Goal: Task Accomplishment & Management: Use online tool/utility

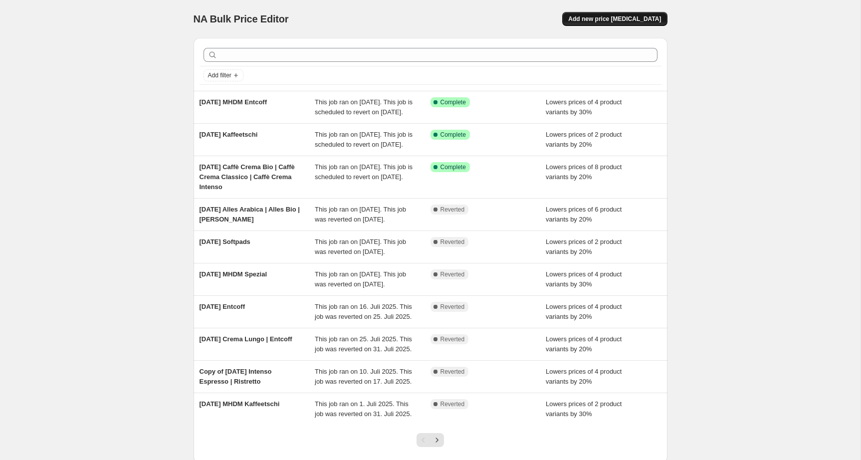
click at [601, 18] on span "Add new price [MEDICAL_DATA]" at bounding box center [614, 19] width 93 height 8
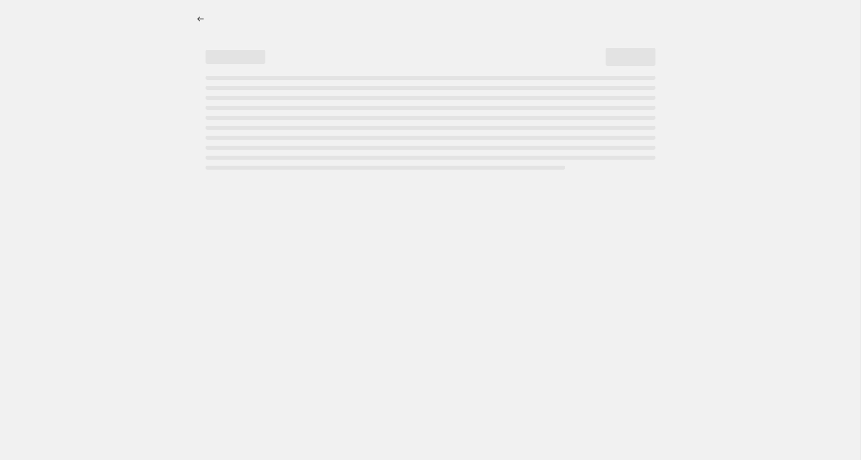
select select "percentage"
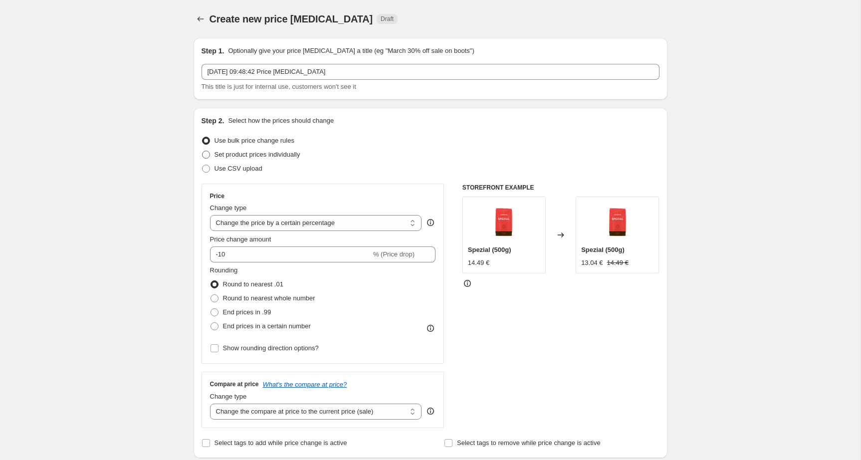
click at [299, 156] on span "Set product prices individually" at bounding box center [257, 154] width 86 height 7
click at [202, 151] on input "Set product prices individually" at bounding box center [202, 151] width 0 height 0
radio input "true"
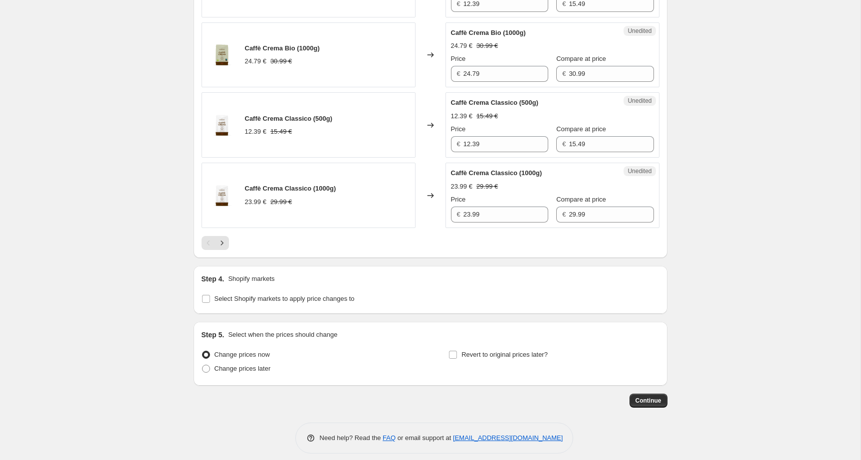
scroll to position [1511, 0]
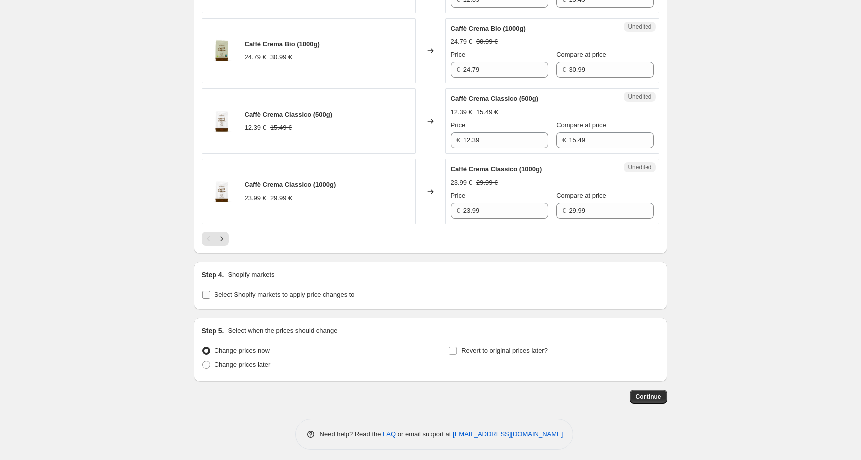
click at [246, 291] on span "Select Shopify markets to apply price changes to" at bounding box center [284, 294] width 140 height 7
click at [210, 291] on input "Select Shopify markets to apply price changes to" at bounding box center [206, 295] width 8 height 8
checkbox input "true"
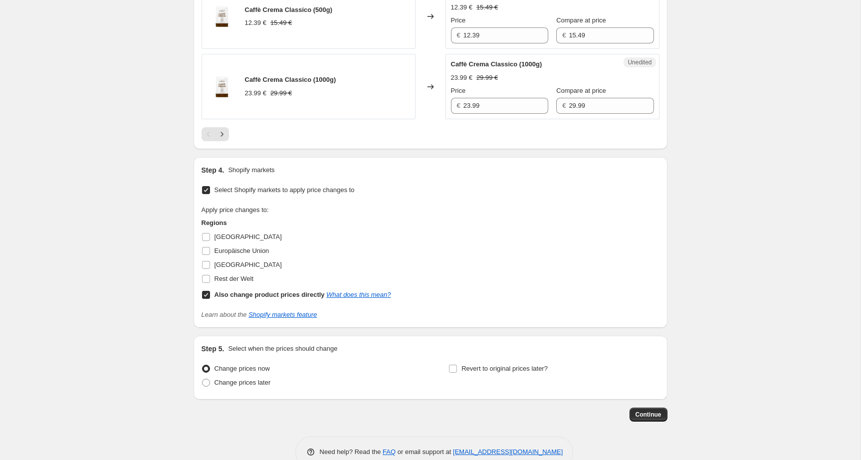
scroll to position [1634, 0]
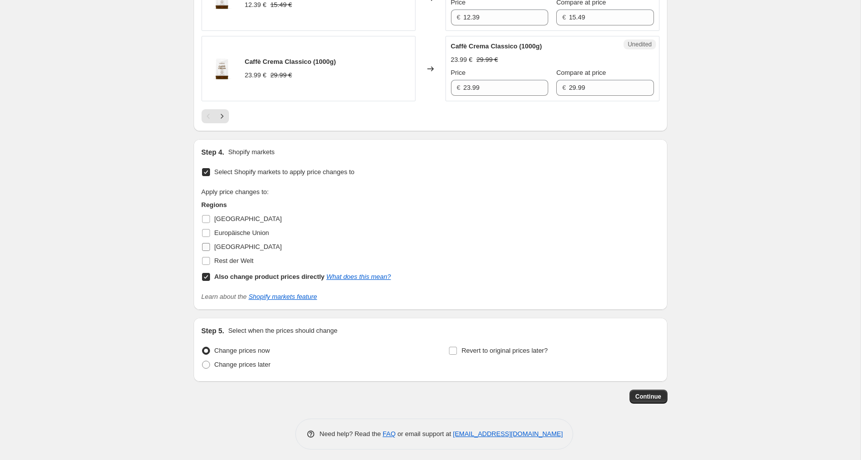
click at [207, 243] on input "[GEOGRAPHIC_DATA]" at bounding box center [206, 247] width 8 height 8
checkbox input "true"
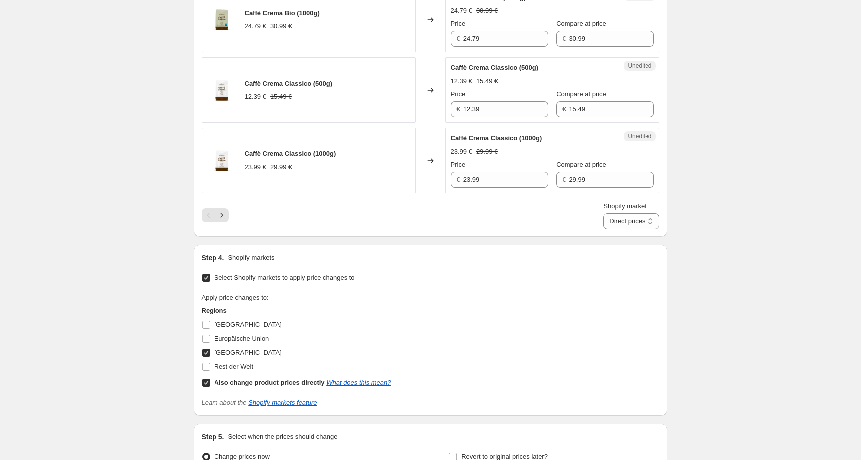
scroll to position [1538, 0]
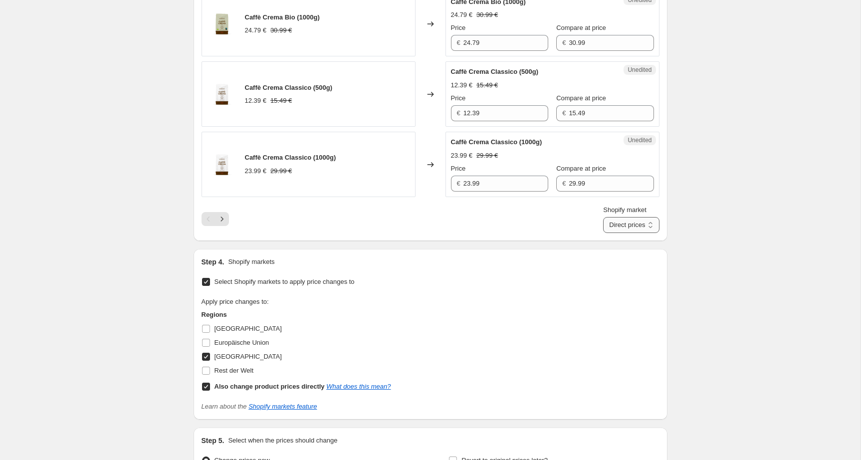
click at [635, 222] on select "Direct prices [GEOGRAPHIC_DATA]" at bounding box center [631, 225] width 56 height 16
click at [655, 223] on select "Direct prices [GEOGRAPHIC_DATA]" at bounding box center [631, 225] width 56 height 16
select select "50986877227"
click at [611, 217] on select "Direct prices [GEOGRAPHIC_DATA]" at bounding box center [631, 225] width 56 height 16
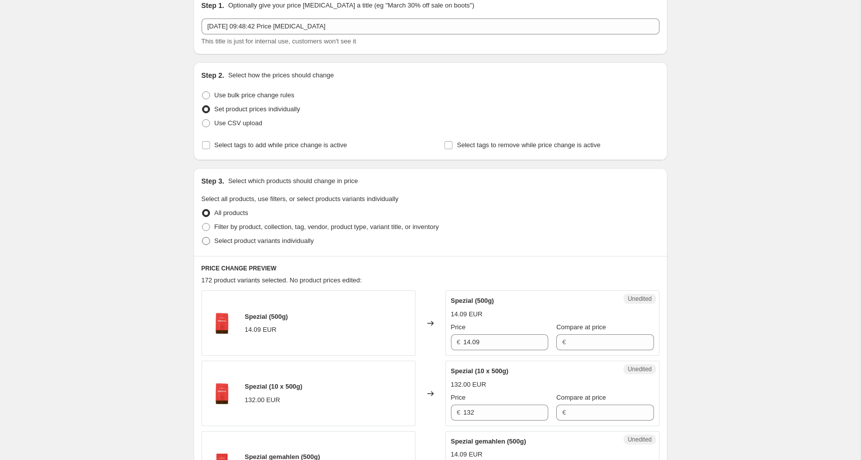
scroll to position [0, 0]
